Goal: Information Seeking & Learning: Learn about a topic

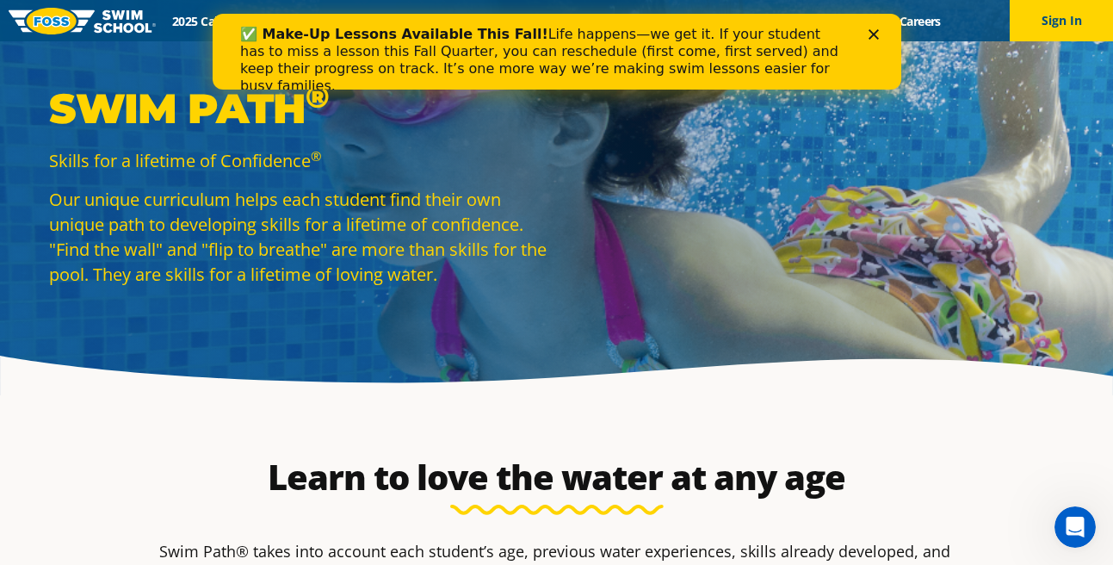
click at [879, 31] on div "Close" at bounding box center [876, 34] width 17 height 10
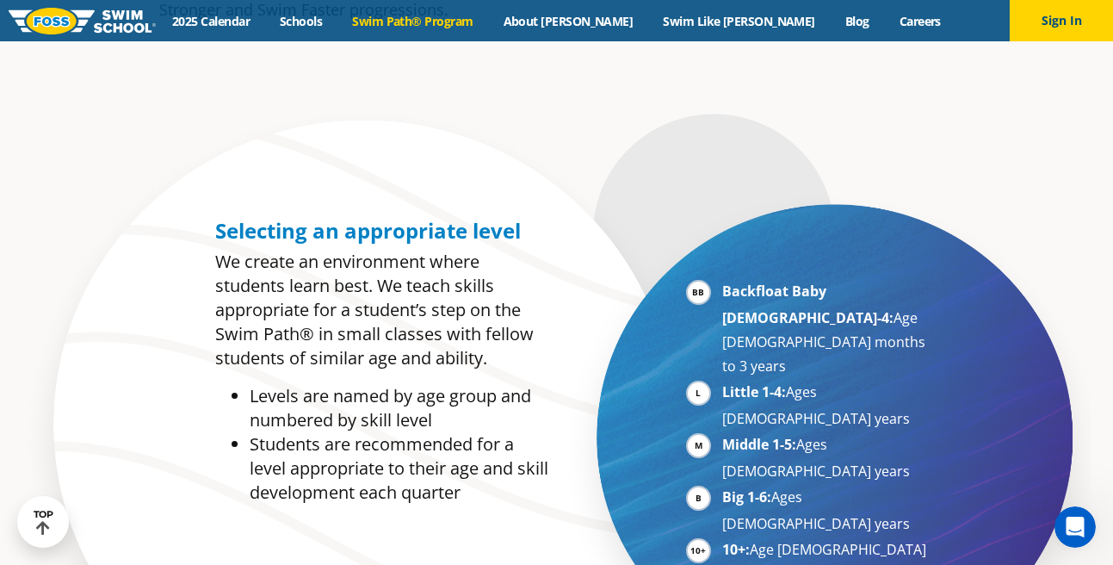
scroll to position [734, 0]
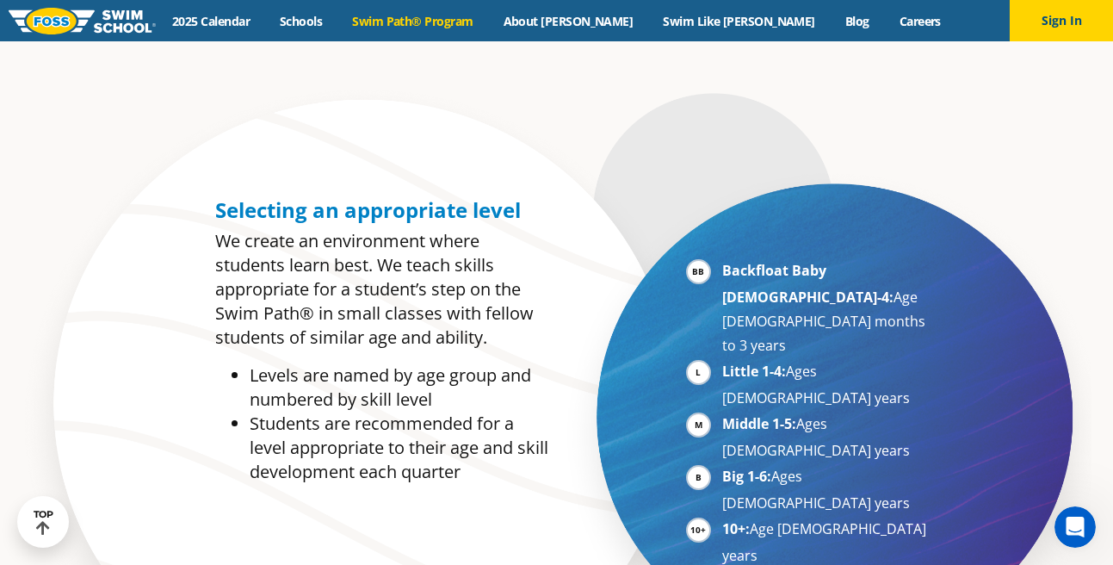
click at [722, 359] on li "Little 1-4: Ages [DEMOGRAPHIC_DATA] years" at bounding box center [827, 384] width 211 height 51
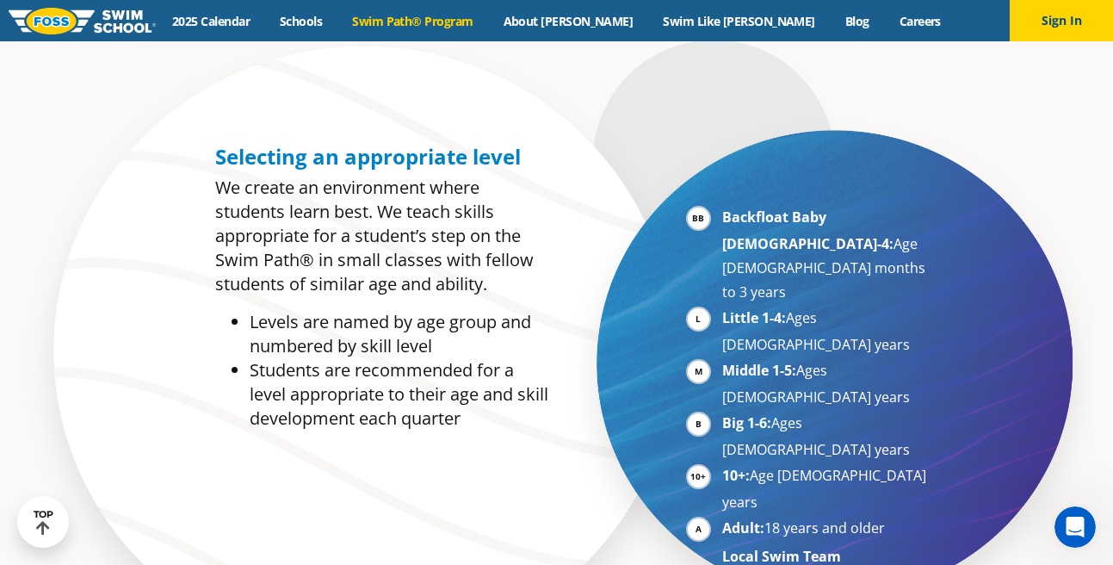
scroll to position [803, 0]
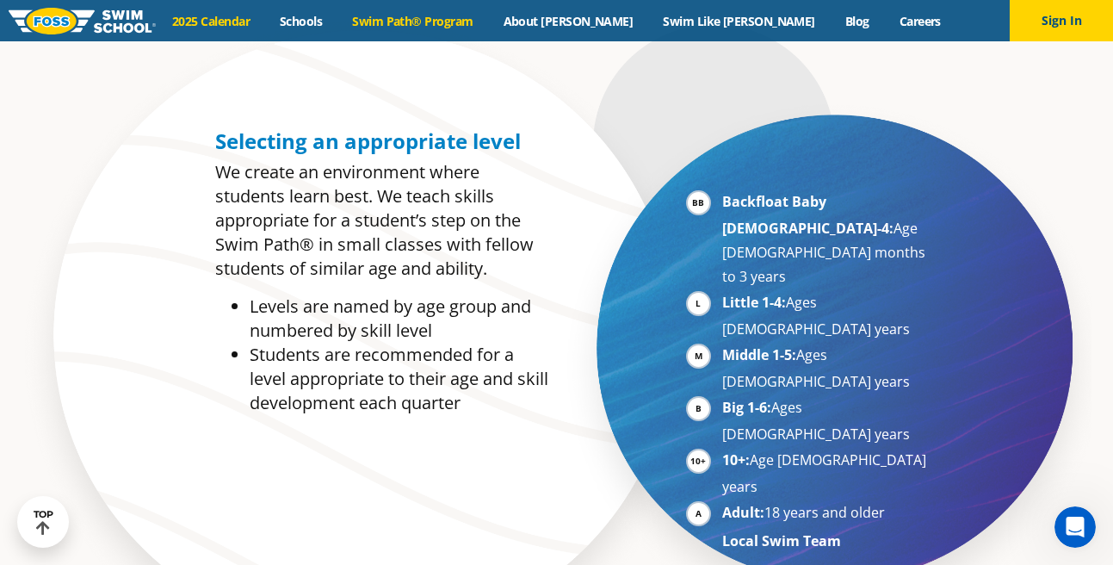
click at [265, 19] on link "2025 Calendar" at bounding box center [212, 21] width 108 height 16
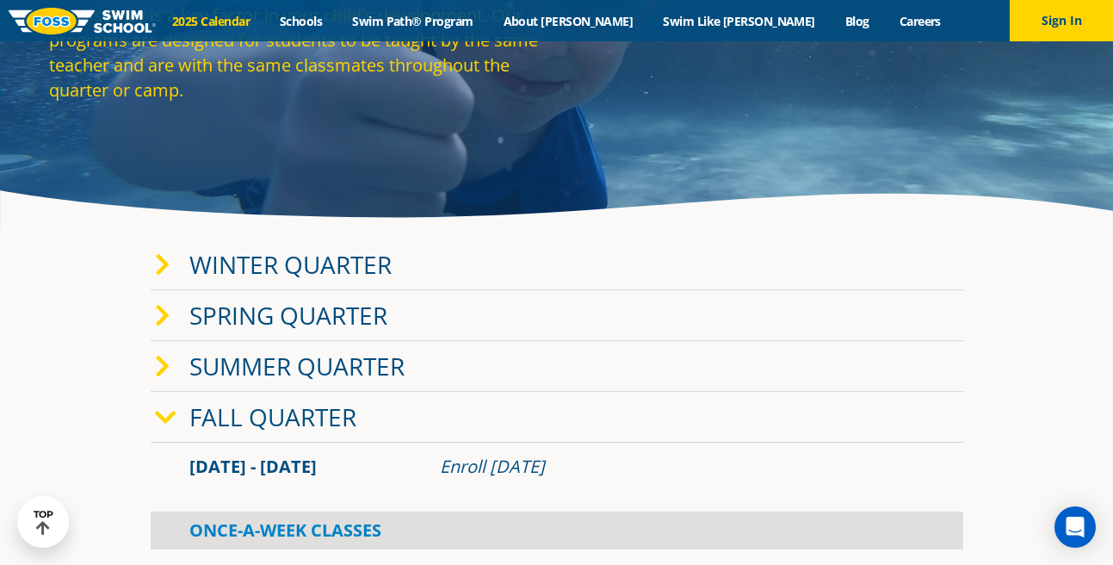
scroll to position [154, 0]
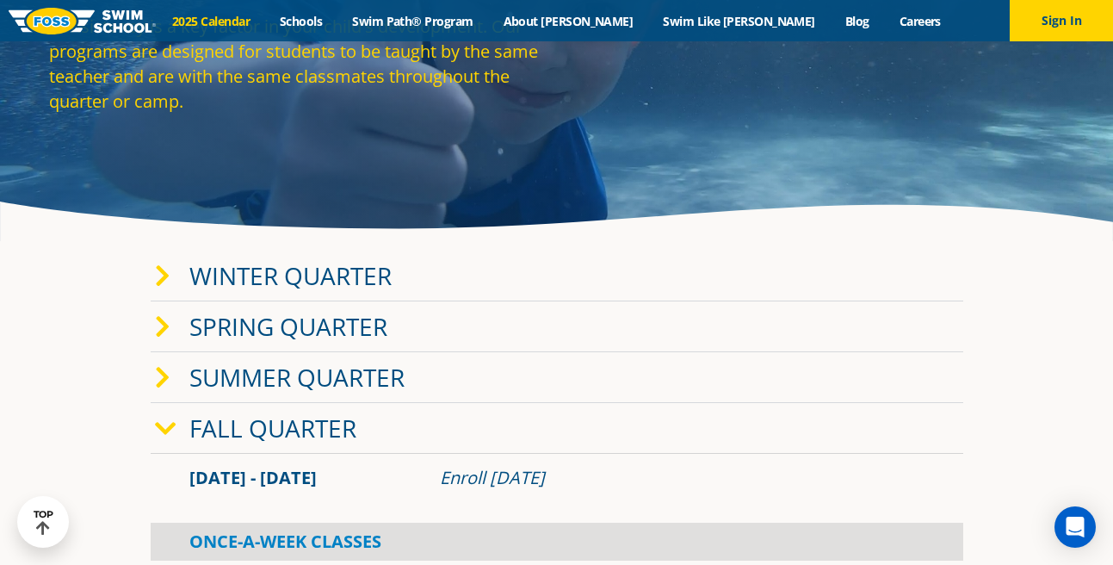
click at [313, 329] on link "Spring Quarter" at bounding box center [288, 326] width 198 height 33
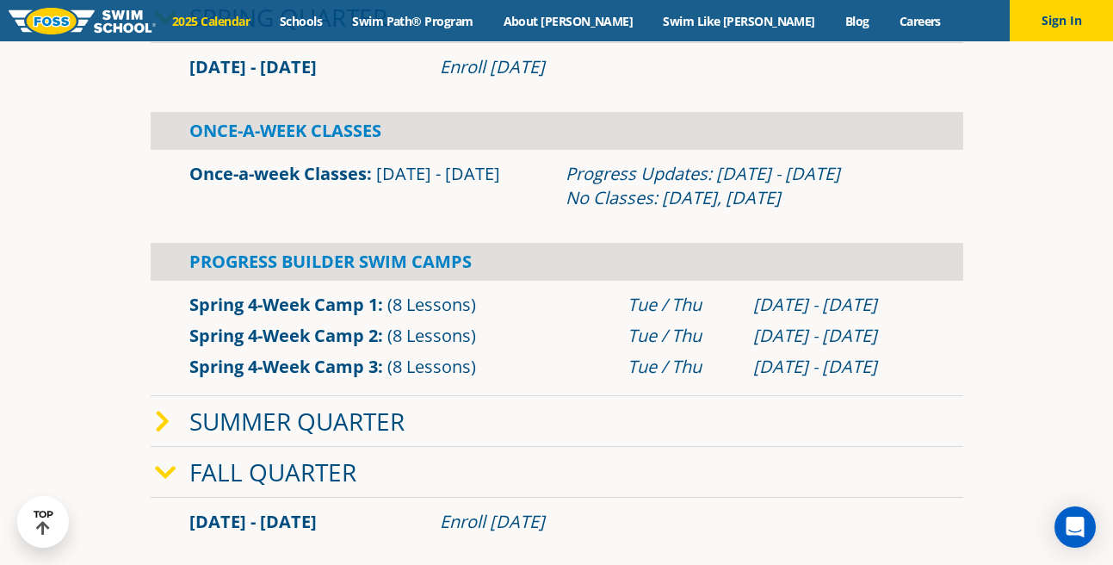
scroll to position [479, 0]
